Goal: Task Accomplishment & Management: Manage account settings

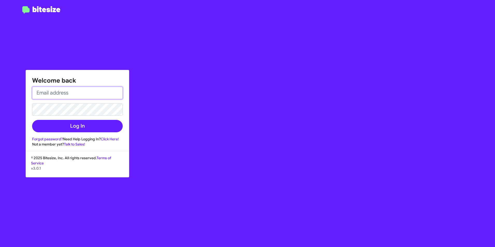
click at [63, 95] on input "email" at bounding box center [77, 93] width 91 height 12
type input "[EMAIL_ADDRESS][DOMAIN_NAME]"
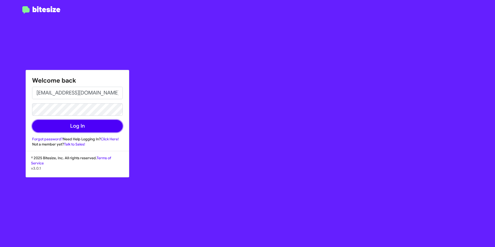
click at [78, 125] on button "Log In" at bounding box center [77, 126] width 91 height 12
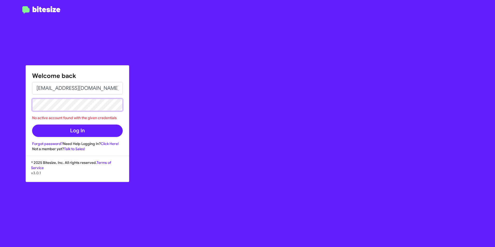
click at [31, 110] on div "Welcome back [EMAIL_ADDRESS][DOMAIN_NAME] No active account found with the give…" at bounding box center [77, 108] width 103 height 86
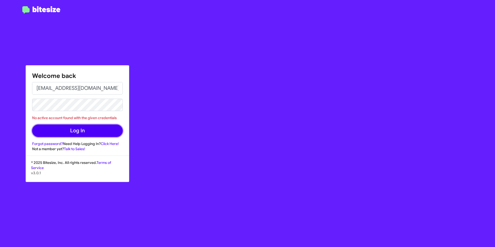
click at [92, 134] on button "Log In" at bounding box center [77, 130] width 91 height 12
click at [108, 144] on link "Click Here!" at bounding box center [110, 143] width 18 height 5
click at [118, 167] on div "© 2025 Bitesize, Inc. All rights reserved. Terms of Service v3.0.1" at bounding box center [77, 171] width 103 height 22
drag, startPoint x: 118, startPoint y: 72, endPoint x: 120, endPoint y: 98, distance: 25.9
click at [118, 73] on h1 "Welcome back" at bounding box center [77, 76] width 91 height 8
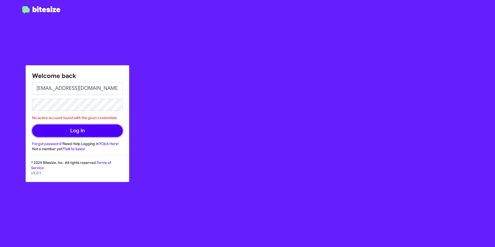
drag, startPoint x: 116, startPoint y: 133, endPoint x: 120, endPoint y: 133, distance: 3.6
click at [116, 133] on button "Log In" at bounding box center [77, 130] width 91 height 12
drag, startPoint x: 194, startPoint y: 80, endPoint x: 186, endPoint y: 99, distance: 19.7
click at [194, 80] on div "Welcome back [EMAIL_ADDRESS][DOMAIN_NAME] No active account found with the give…" at bounding box center [289, 123] width 412 height 247
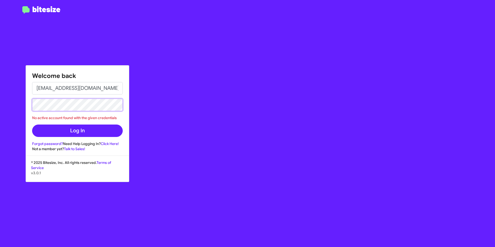
click at [11, 115] on div "Welcome back [EMAIL_ADDRESS][DOMAIN_NAME] No active account found with the give…" at bounding box center [247, 123] width 495 height 247
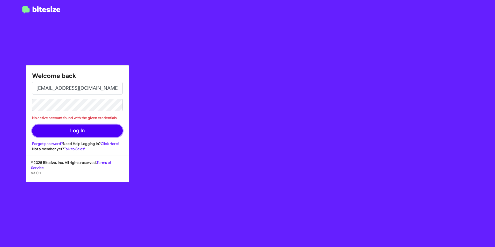
click at [59, 135] on button "Log In" at bounding box center [77, 130] width 91 height 12
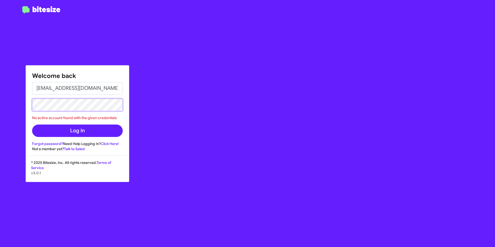
click at [16, 123] on div "Welcome back [EMAIL_ADDRESS][DOMAIN_NAME] No active account found with the give…" at bounding box center [247, 123] width 495 height 247
click at [32, 124] on button "Log In" at bounding box center [77, 130] width 91 height 12
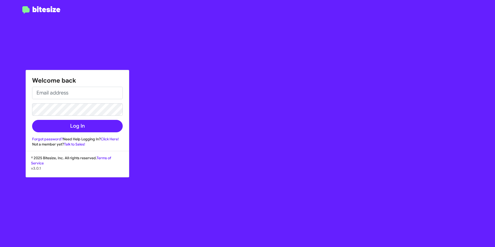
click at [123, 139] on div "Welcome back Log In Forgot password? Need Help Logging In? Click Here! Not a me…" at bounding box center [77, 108] width 103 height 77
